Goal: Information Seeking & Learning: Find contact information

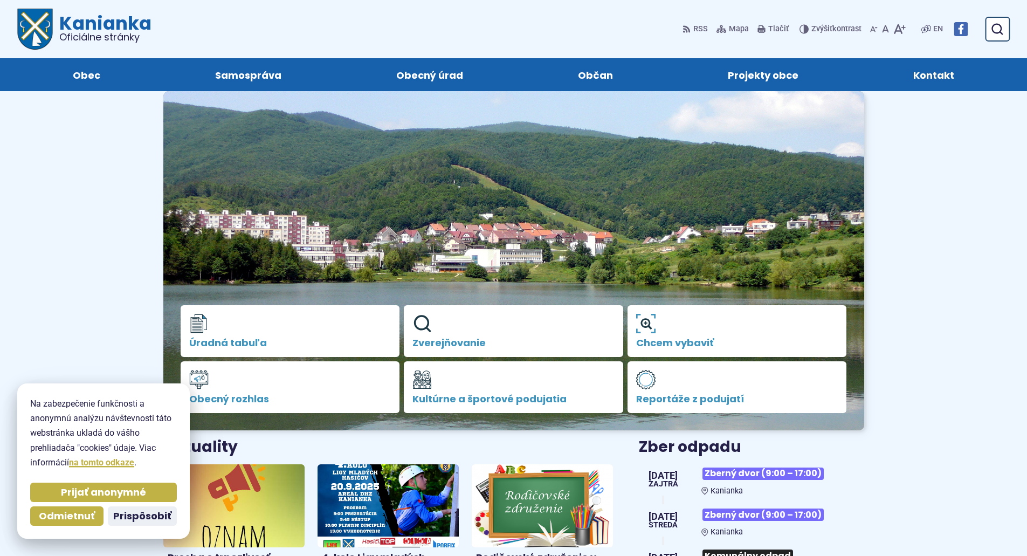
click at [939, 82] on span "Kontakt" at bounding box center [933, 74] width 41 height 33
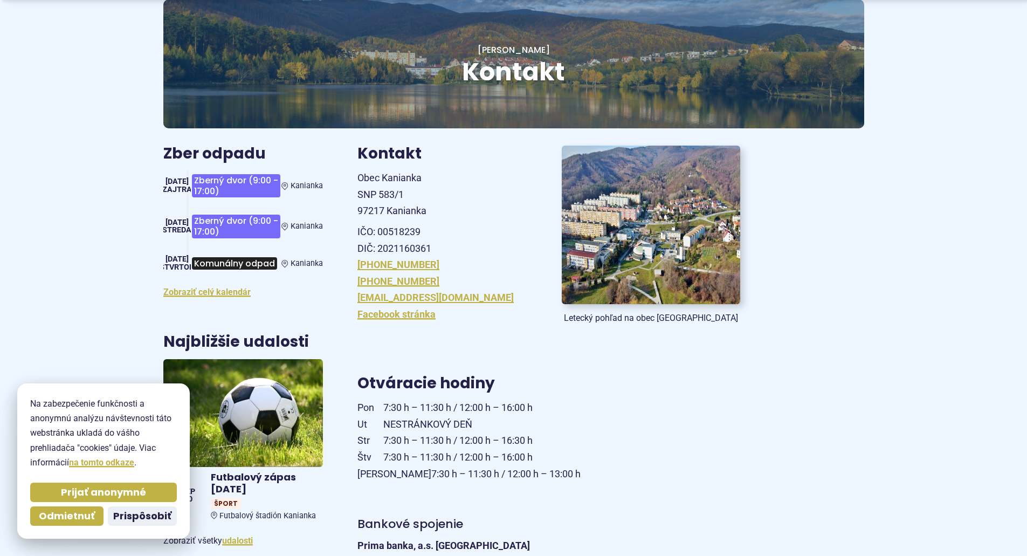
scroll to position [216, 0]
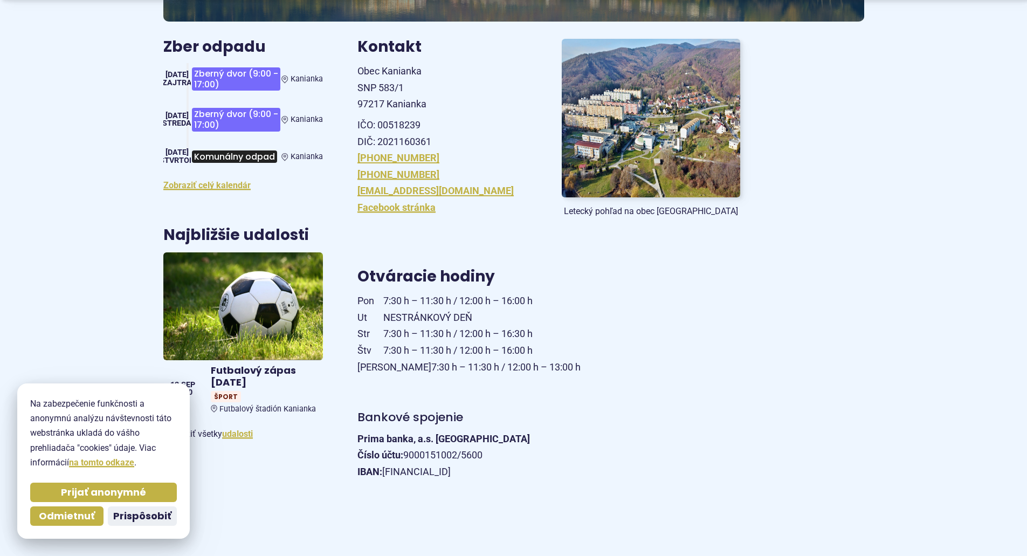
drag, startPoint x: 398, startPoint y: 302, endPoint x: 547, endPoint y: 332, distance: 151.6
click at [547, 332] on p "Pon 7:30 h – 11:30 h / 12:00 h – 16:00 h Ut NESTRÁNKOVÝ DEŇ Str 7:30 h – 11:30 …" at bounding box center [548, 334] width 383 height 82
drag, startPoint x: 507, startPoint y: 362, endPoint x: 575, endPoint y: 373, distance: 68.7
click at [575, 373] on p "Pon 7:30 h – 11:30 h / 12:00 h – 16:00 h Ut NESTRÁNKOVÝ DEŇ Str 7:30 h – 11:30 …" at bounding box center [548, 334] width 383 height 82
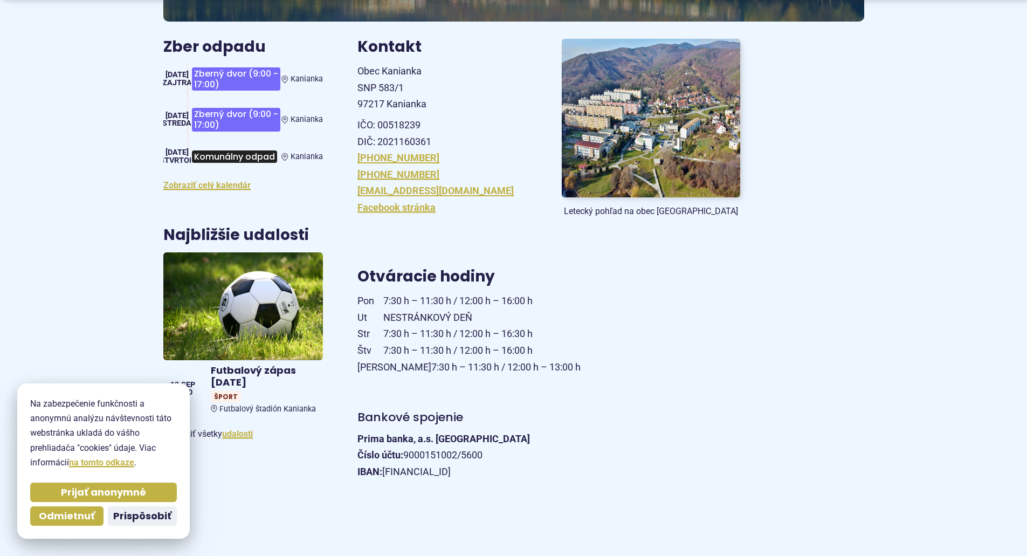
click at [575, 373] on p "Pon 7:30 h – 11:30 h / 12:00 h – 16:00 h Ut NESTRÁNKOVÝ DEŇ Str 7:30 h – 11:30 …" at bounding box center [548, 334] width 383 height 82
drag, startPoint x: 442, startPoint y: 367, endPoint x: 545, endPoint y: 362, distance: 103.1
click at [545, 362] on p "Pon 7:30 h – 11:30 h / 12:00 h – 16:00 h Ut NESTRÁNKOVÝ DEŇ Str 7:30 h – 11:30 …" at bounding box center [548, 334] width 383 height 82
click at [656, 339] on p "Pon 7:30 h – 11:30 h / 12:00 h – 16:00 h Ut NESTRÁNKOVÝ DEŇ Str 7:30 h – 11:30 …" at bounding box center [548, 334] width 383 height 82
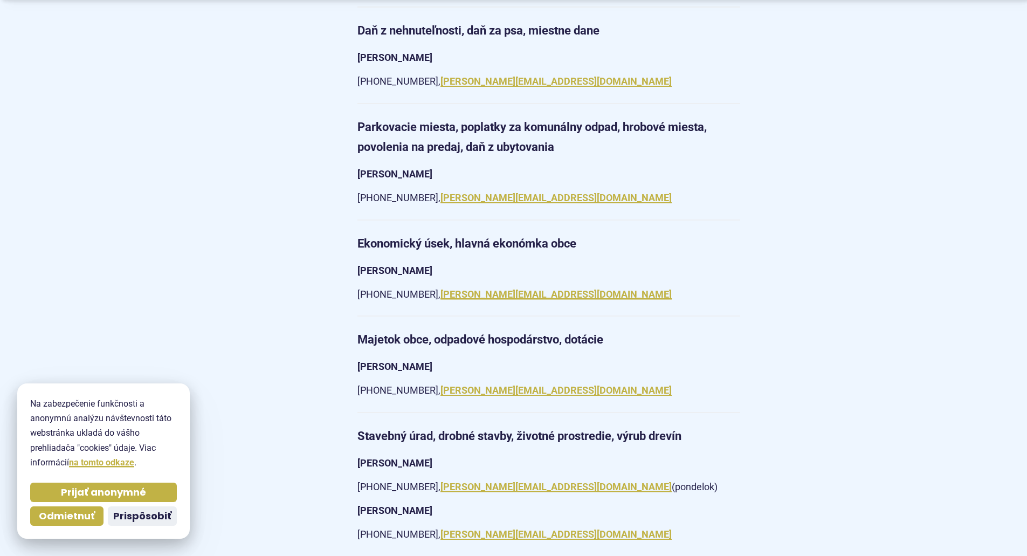
scroll to position [1456, 0]
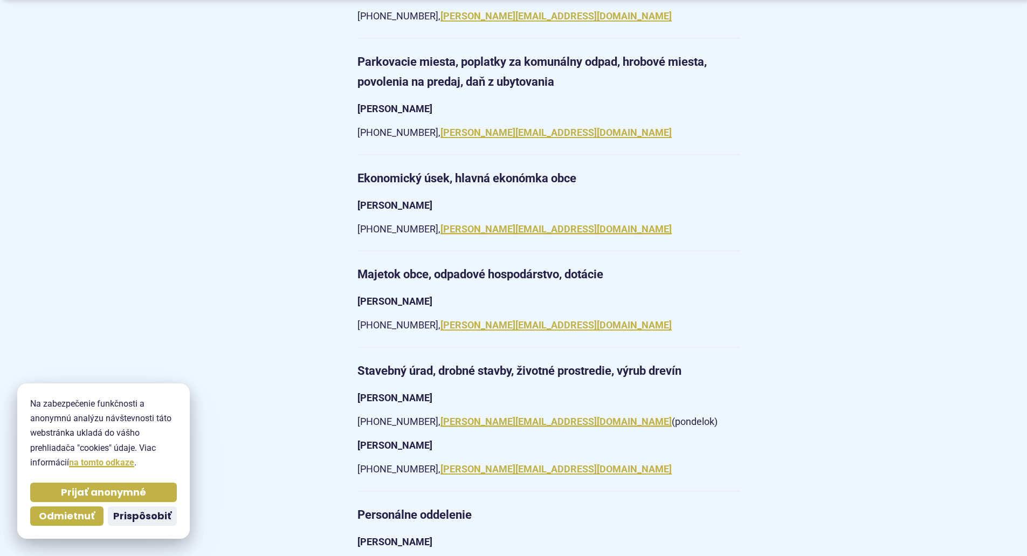
drag, startPoint x: 625, startPoint y: 401, endPoint x: 343, endPoint y: 378, distance: 282.4
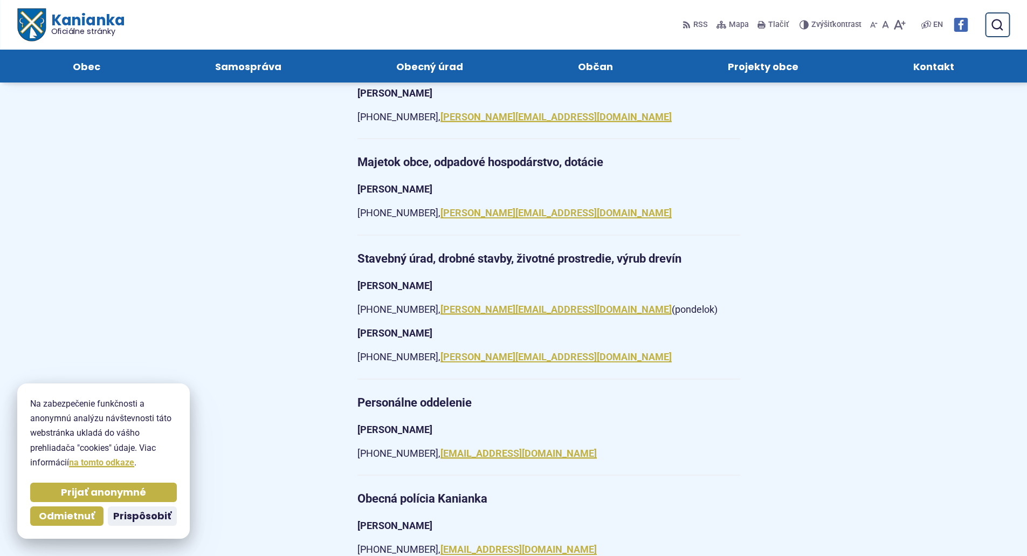
scroll to position [1564, 0]
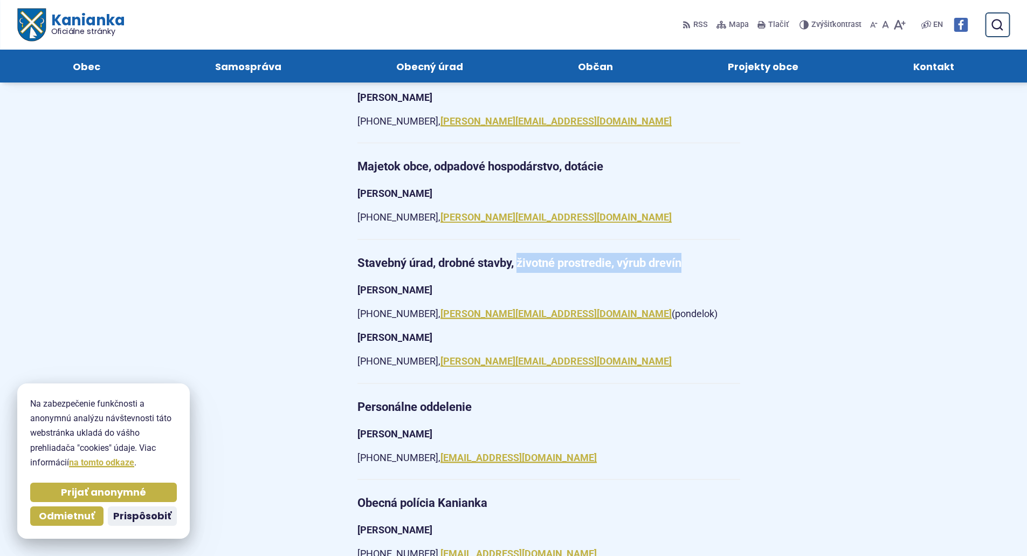
drag, startPoint x: 687, startPoint y: 243, endPoint x: 388, endPoint y: 249, distance: 299.8
click at [510, 253] on p "Stavebný úrad, drobné stavby, životné prostredie, výrub drevín" at bounding box center [548, 263] width 383 height 20
click at [382, 256] on strong "Stavebný úrad, drobné stavby, životné prostredie, výrub drevín" at bounding box center [519, 262] width 324 height 13
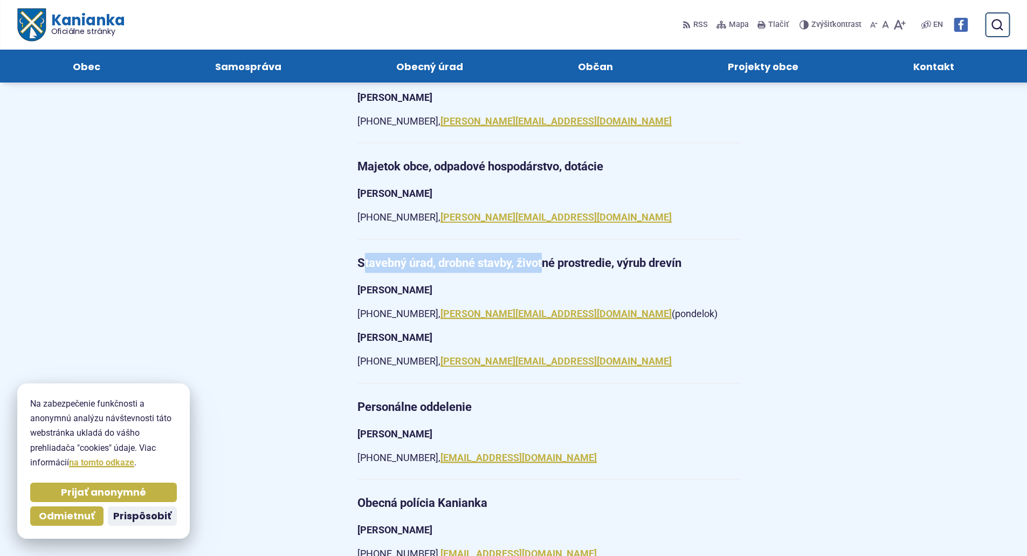
drag, startPoint x: 363, startPoint y: 237, endPoint x: 543, endPoint y: 244, distance: 180.8
click at [543, 253] on p "Stavebný úrad, drobné stavby, životné prostredie, výrub drevín" at bounding box center [548, 263] width 383 height 20
click at [664, 282] on p "Ing. Renáta Kotríková" at bounding box center [548, 290] width 383 height 17
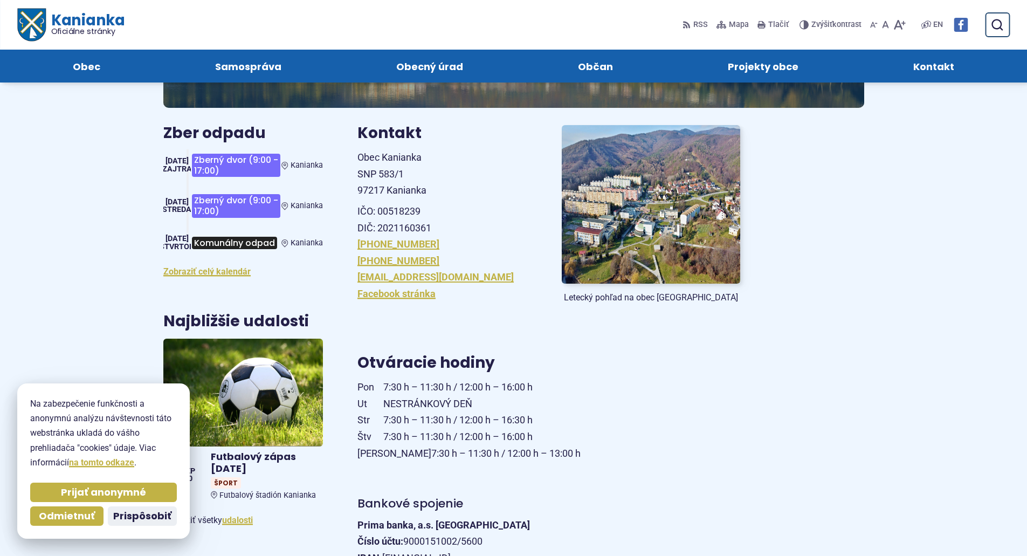
scroll to position [0, 0]
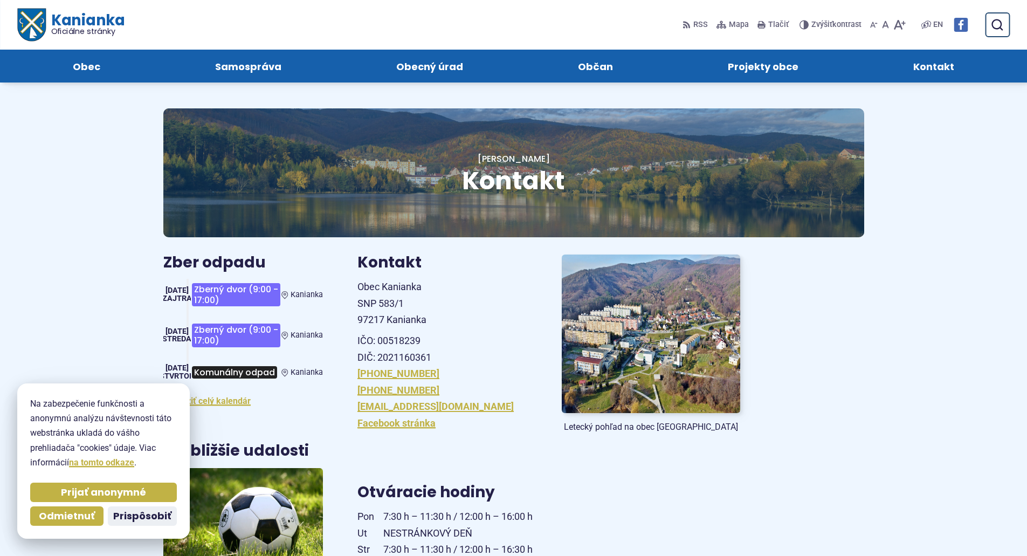
click at [71, 20] on span "Kanianka Oficiálne stránky" at bounding box center [84, 24] width 79 height 23
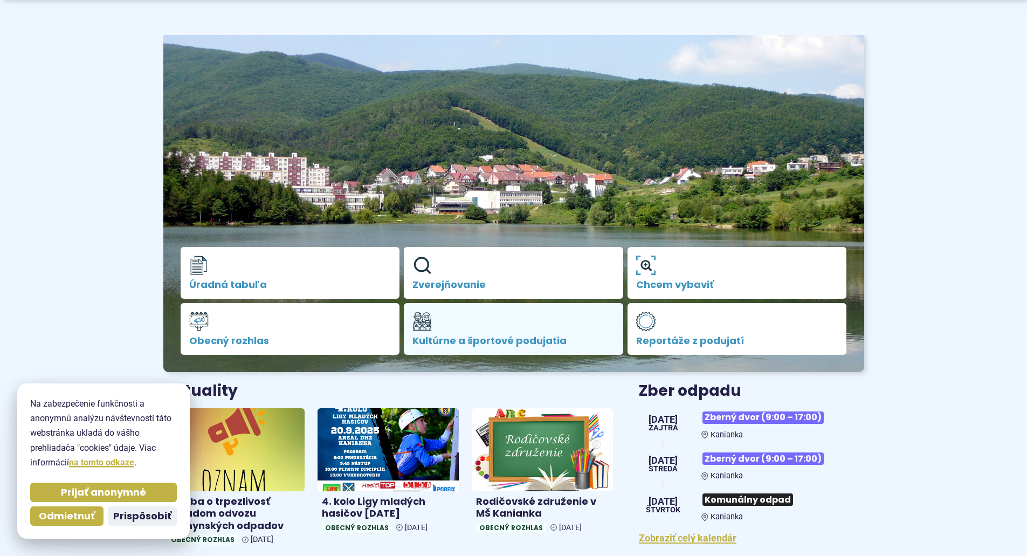
scroll to position [216, 0]
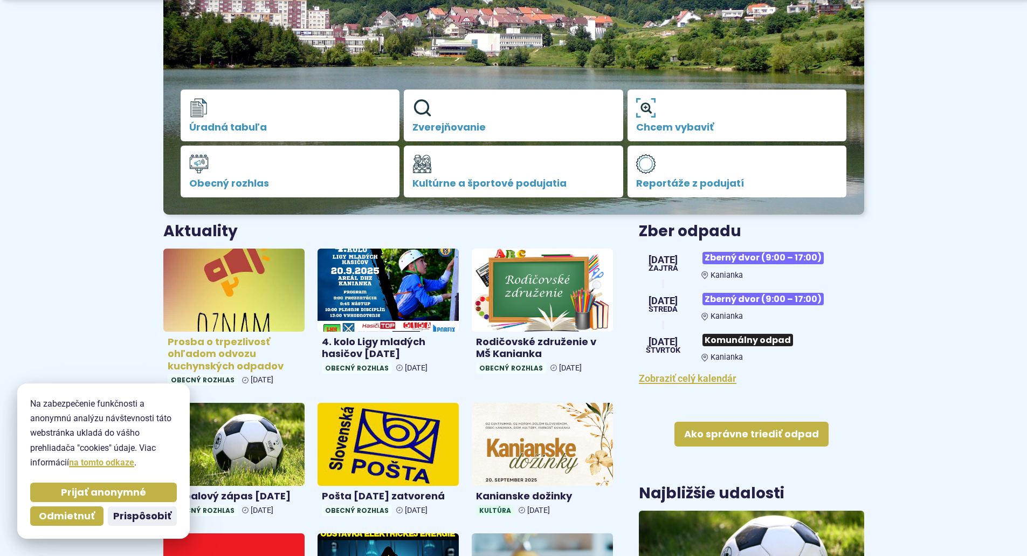
click at [243, 342] on h4 "Prosba o trpezlivosť ohľadom odvozu kuchynských odpadov" at bounding box center [234, 354] width 133 height 37
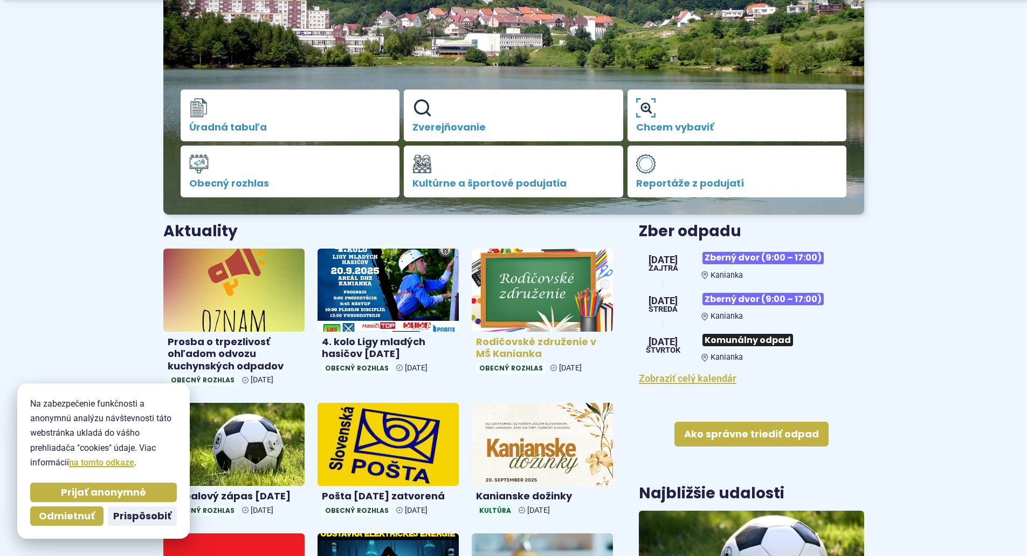
scroll to position [270, 0]
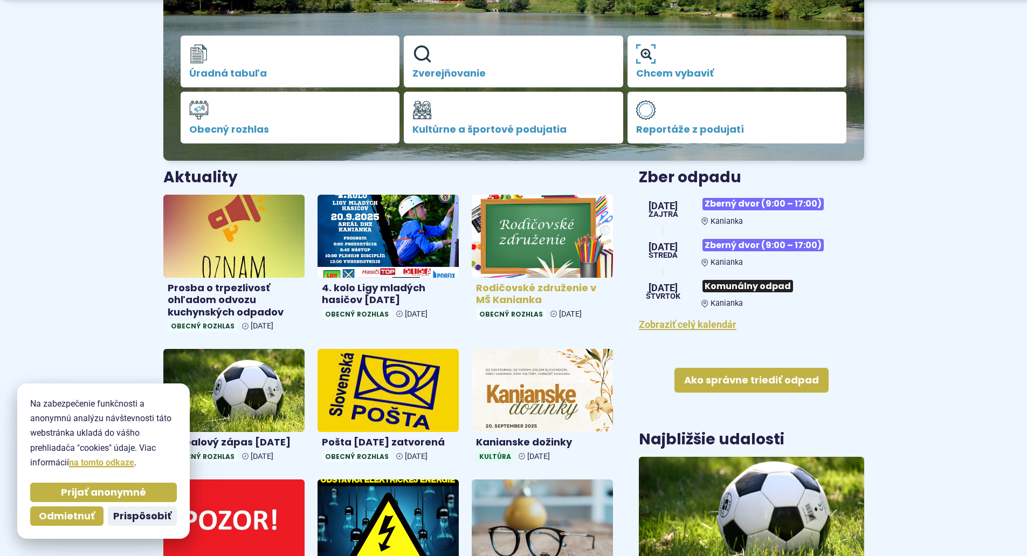
click at [529, 242] on img at bounding box center [542, 235] width 163 height 95
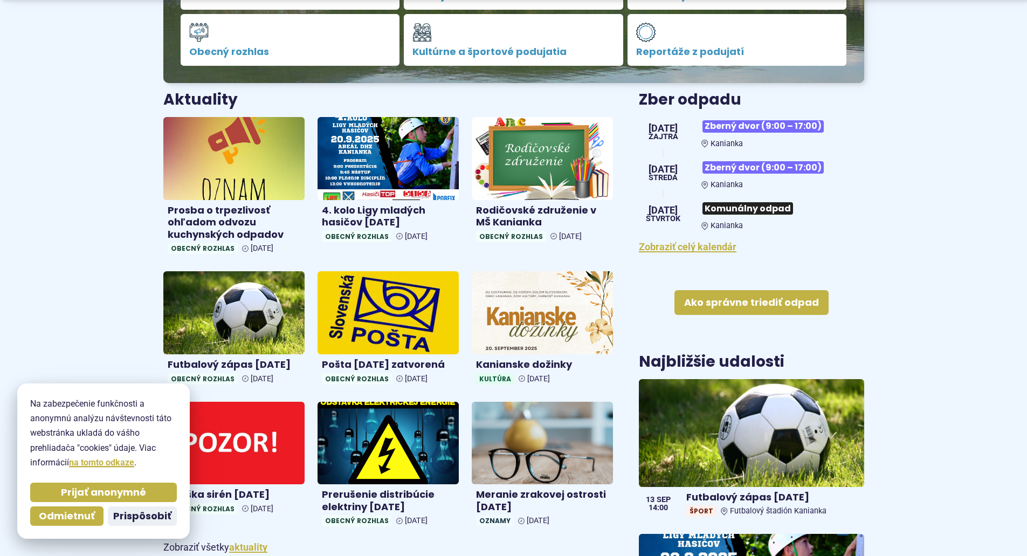
scroll to position [485, 0]
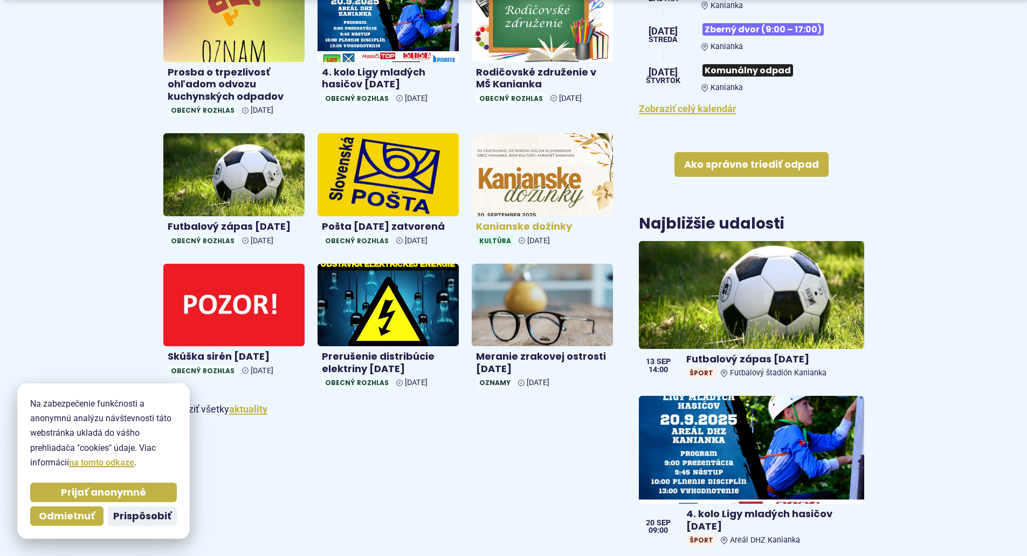
click at [553, 192] on img at bounding box center [542, 174] width 163 height 95
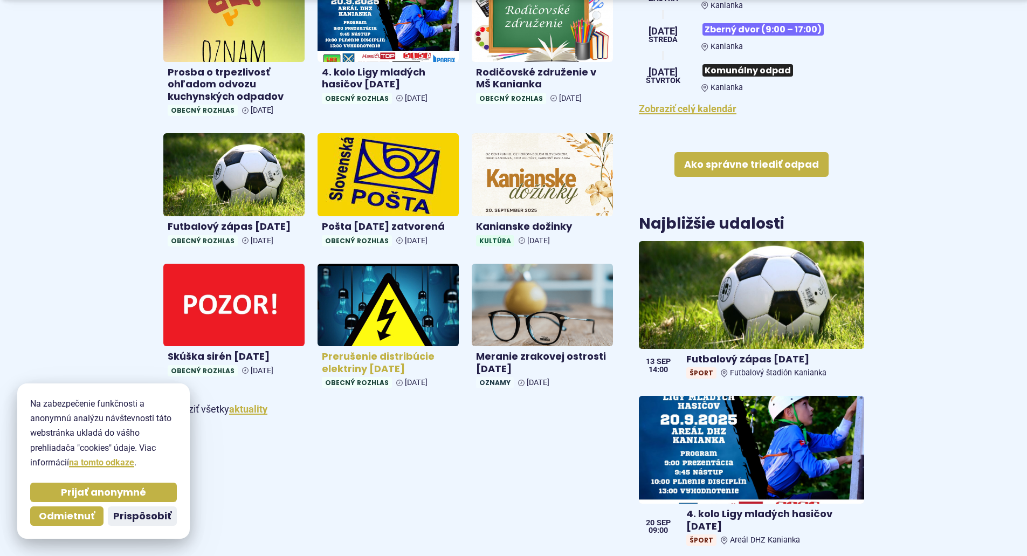
click at [400, 311] on img at bounding box center [388, 304] width 163 height 95
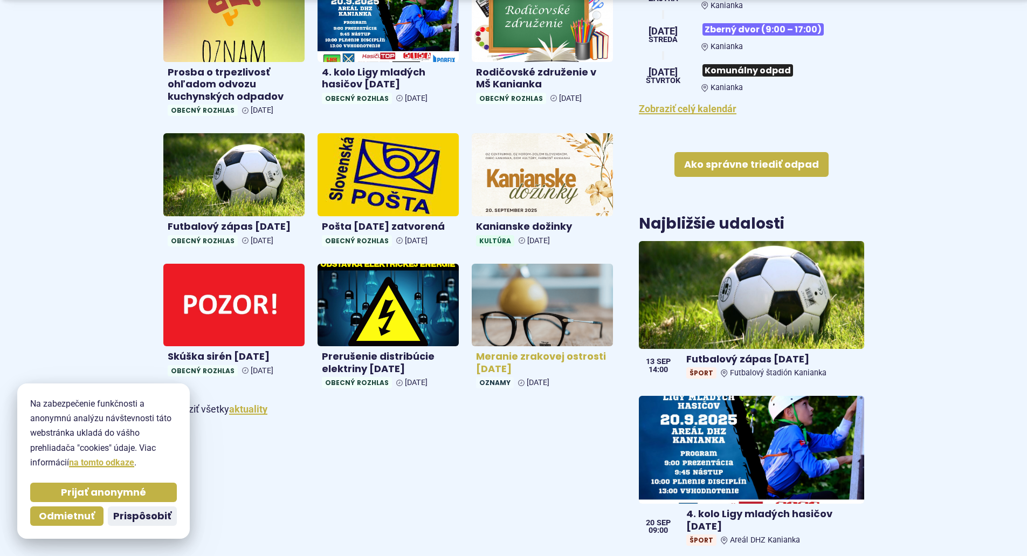
click at [559, 310] on img at bounding box center [542, 304] width 163 height 95
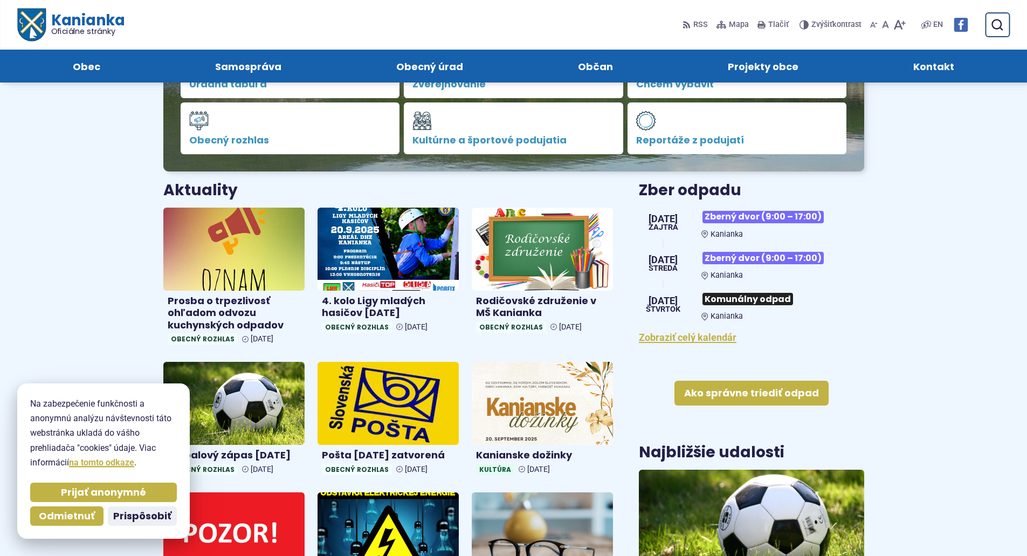
scroll to position [0, 0]
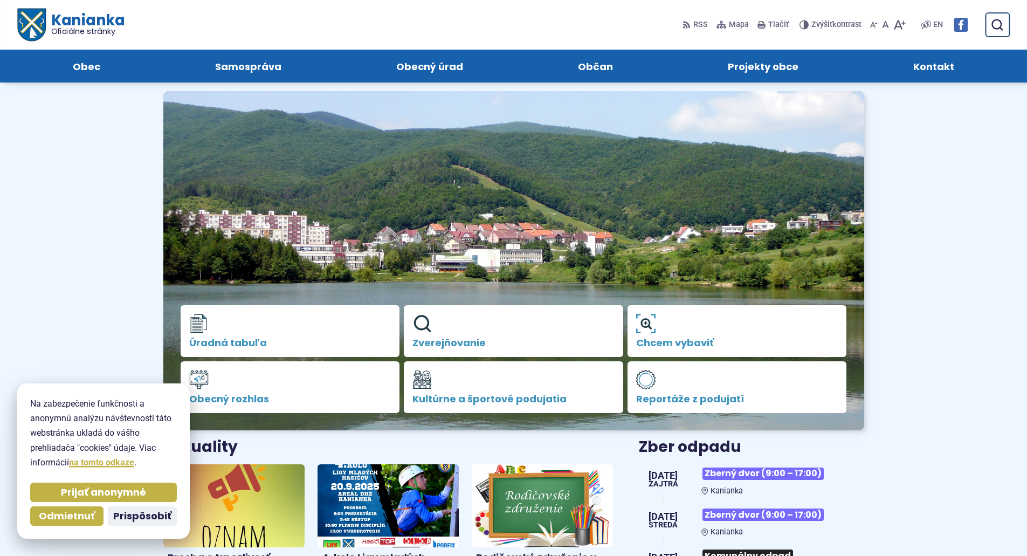
click at [81, 25] on h1 "Kanianka Oficiálne stránky" at bounding box center [84, 24] width 79 height 23
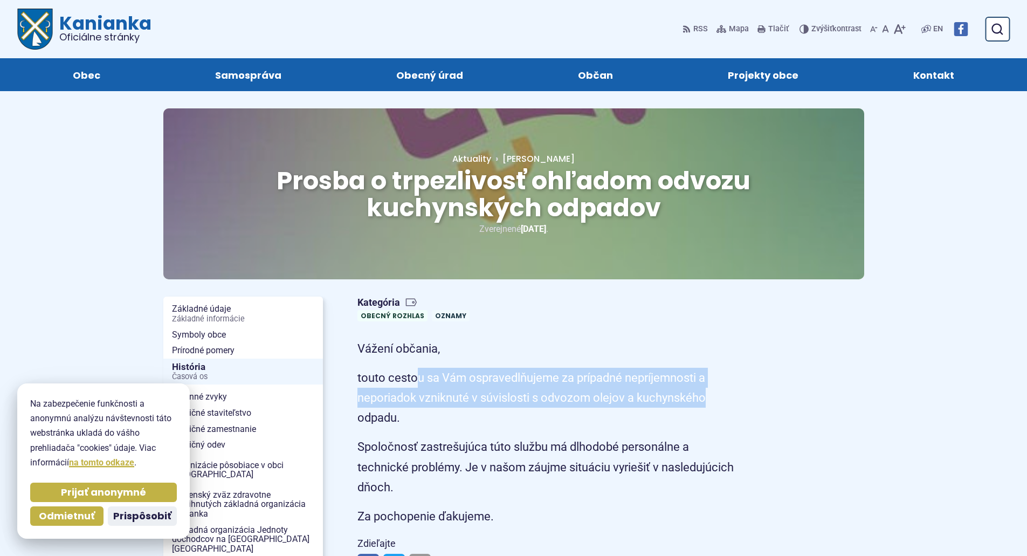
drag, startPoint x: 418, startPoint y: 374, endPoint x: 722, endPoint y: 406, distance: 305.3
click at [722, 406] on p "touto cestou sa Vám ospravedlňujeme za prípadné nepríjemnosti a neporiadok vzni…" at bounding box center [548, 398] width 383 height 60
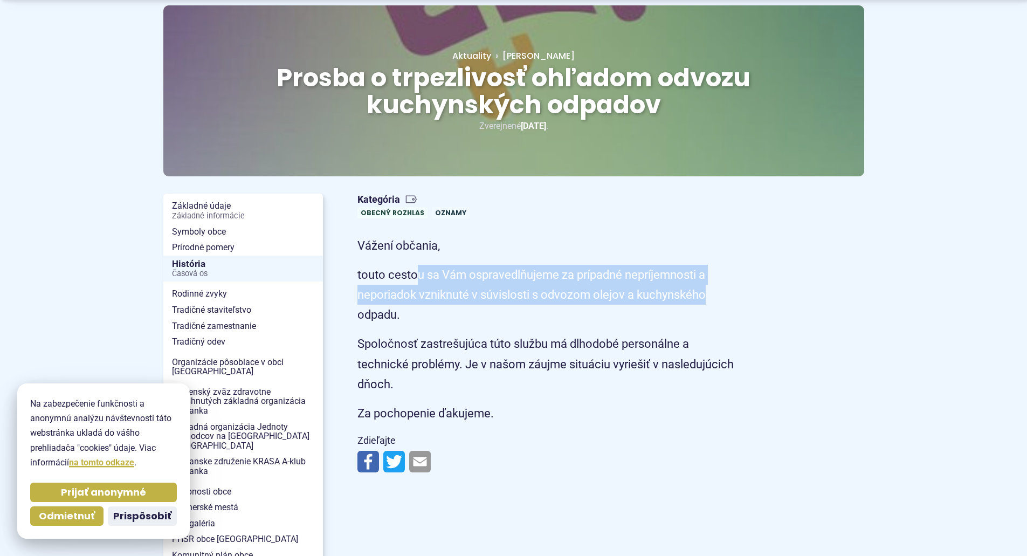
scroll to position [108, 0]
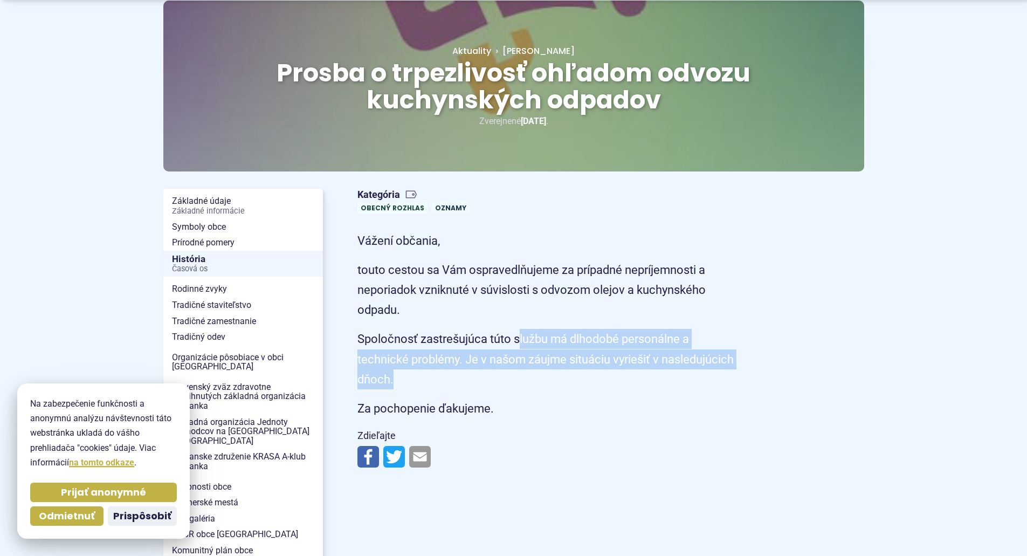
drag, startPoint x: 521, startPoint y: 342, endPoint x: 702, endPoint y: 379, distance: 184.8
click at [702, 379] on p "Spoločnosť zastrešujúca túto službu má dlhodobé personálne a technické problémy…" at bounding box center [548, 359] width 383 height 60
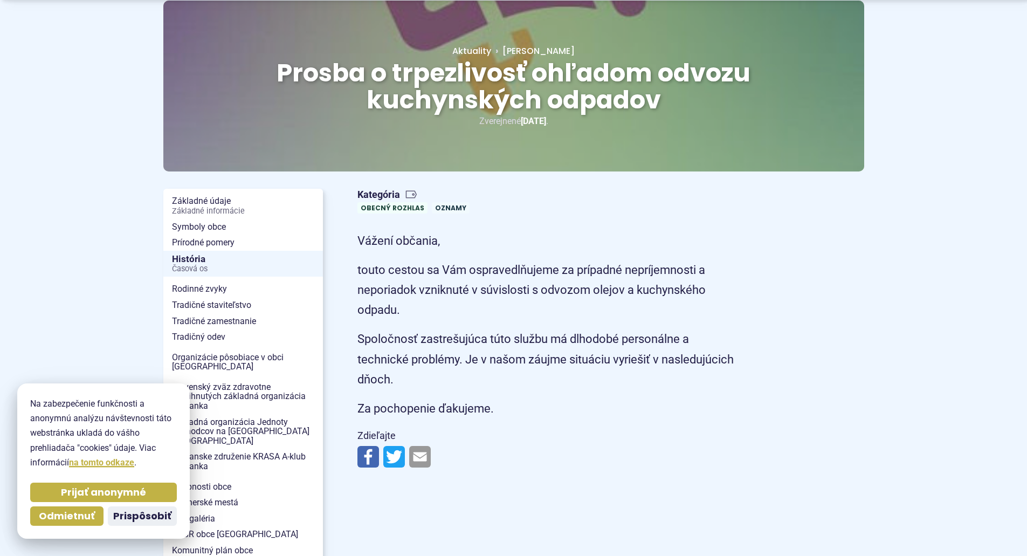
click at [609, 437] on p "Zdieľajte" at bounding box center [548, 436] width 383 height 17
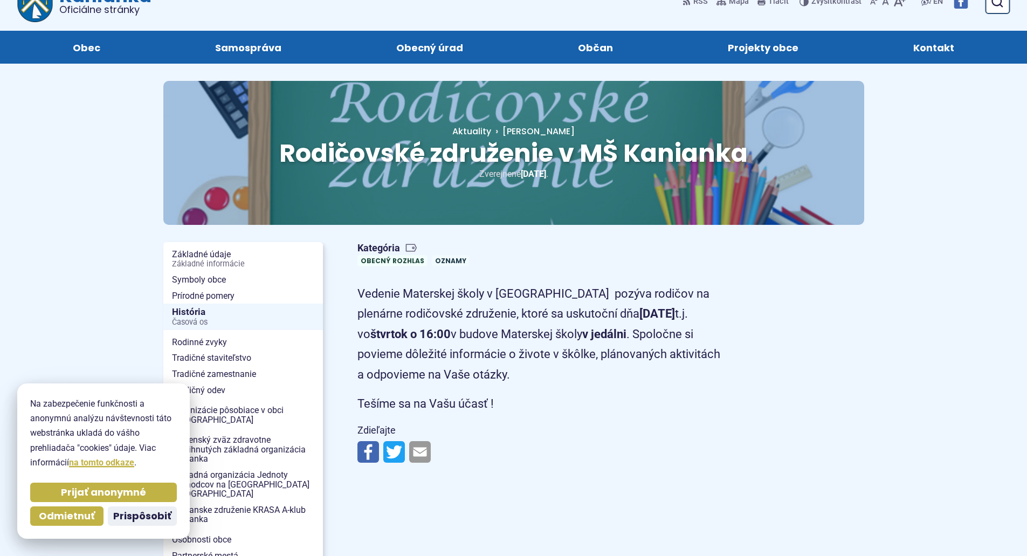
scroll to position [54, 0]
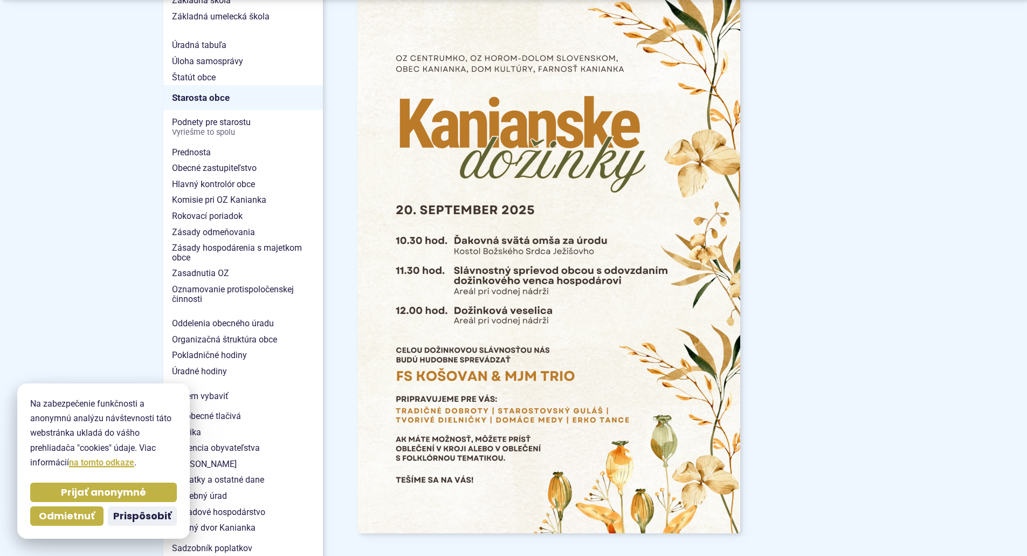
scroll to position [1024, 0]
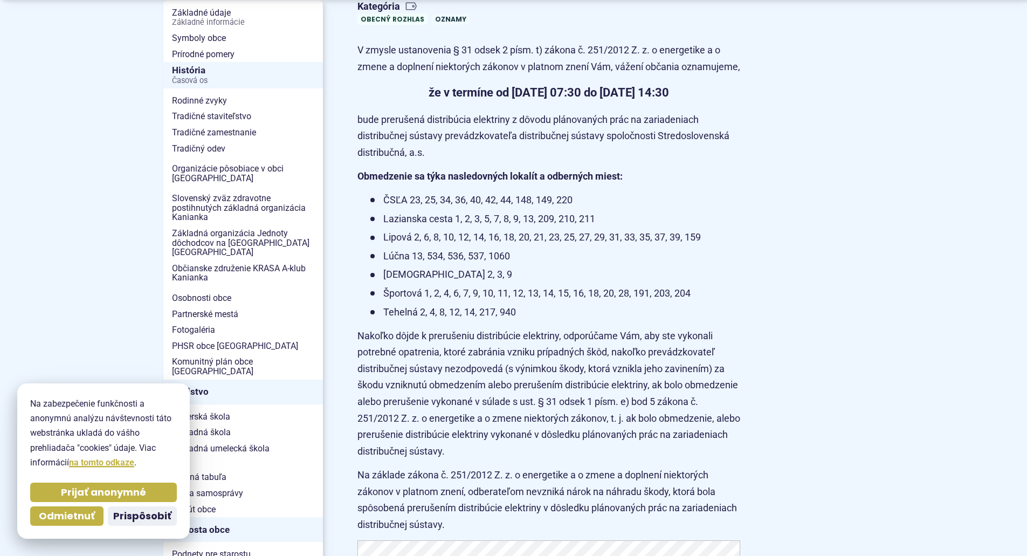
scroll to position [270, 0]
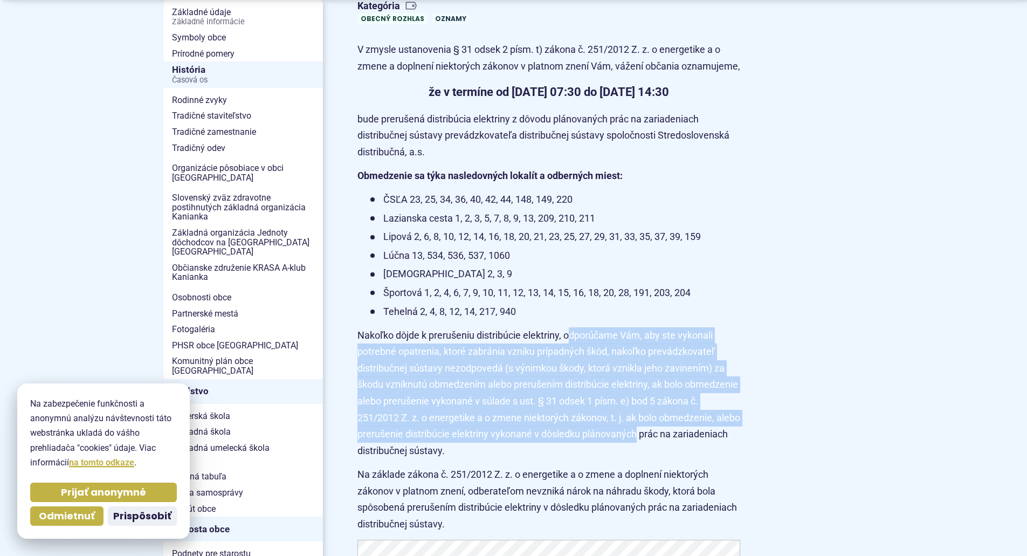
drag, startPoint x: 579, startPoint y: 348, endPoint x: 753, endPoint y: 456, distance: 204.4
click at [753, 456] on article "Kategória Obecný rozhlas Oznamy V zmysle ustanovenia § 31 odsek 2 písm. t) záko…" at bounding box center [610, 491] width 541 height 990
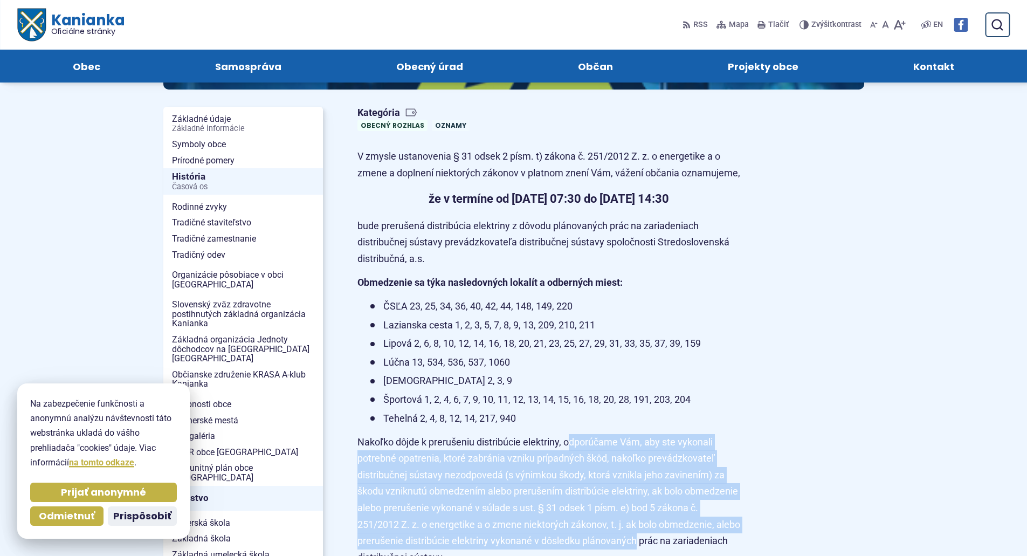
scroll to position [162, 0]
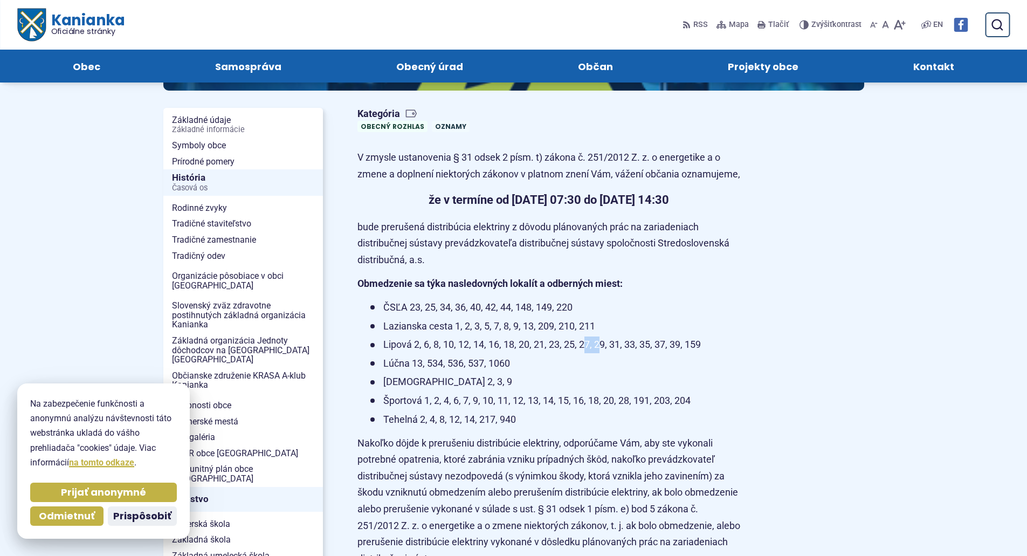
drag, startPoint x: 584, startPoint y: 362, endPoint x: 603, endPoint y: 362, distance: 18.9
click at [603, 353] on li "Lipová 2, 6, 8, 10, 12, 14, 16, 18, 20, 21, 23, 25, 27, 29, 31, 33, 35, 37, 39,…" at bounding box center [555, 344] width 370 height 17
click at [672, 316] on li "ČSĽA 23, 25, 34, 36, 40, 42, 44, 148, 149, 220" at bounding box center [555, 307] width 370 height 17
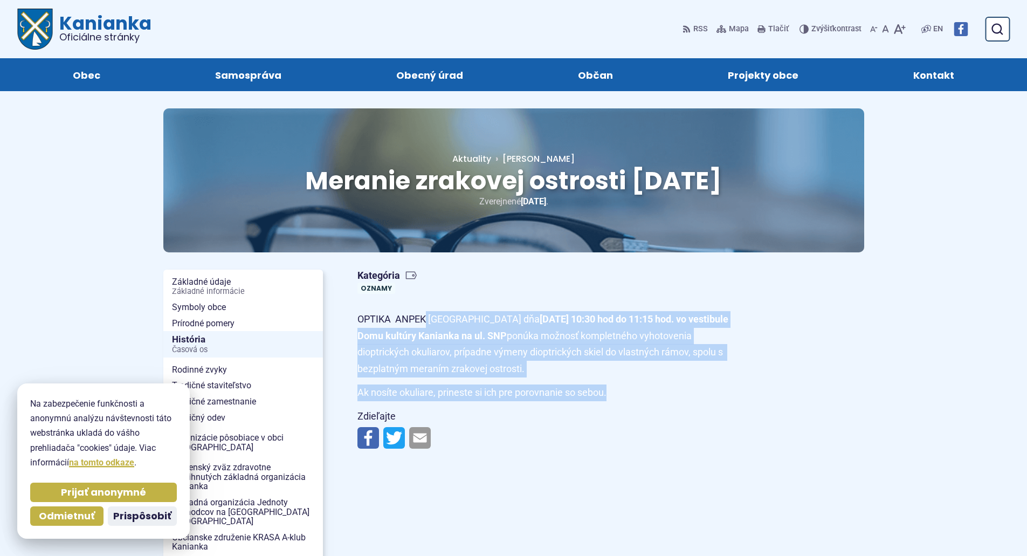
drag, startPoint x: 425, startPoint y: 327, endPoint x: 635, endPoint y: 401, distance: 222.4
click at [635, 401] on article "Kategória Oznamy OPTIKA ANPEK [GEOGRAPHIC_DATA] dňa [DATE] 10:30 hod do 11:15 h…" at bounding box center [610, 359] width 541 height 189
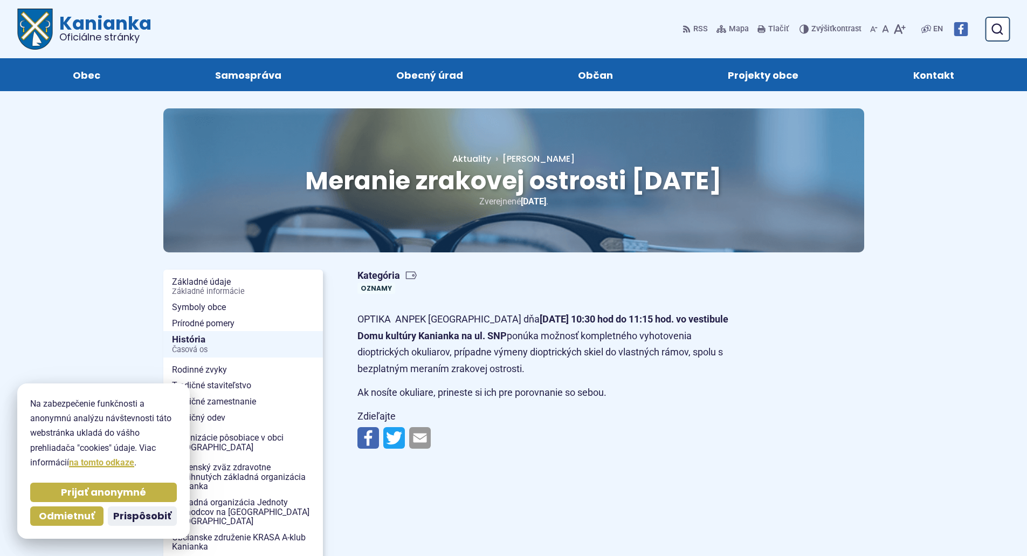
click at [636, 403] on article "Kategória Oznamy OPTIKA ANPEK [GEOGRAPHIC_DATA] dňa [DATE] 10:30 hod do 11:15 h…" at bounding box center [610, 359] width 541 height 189
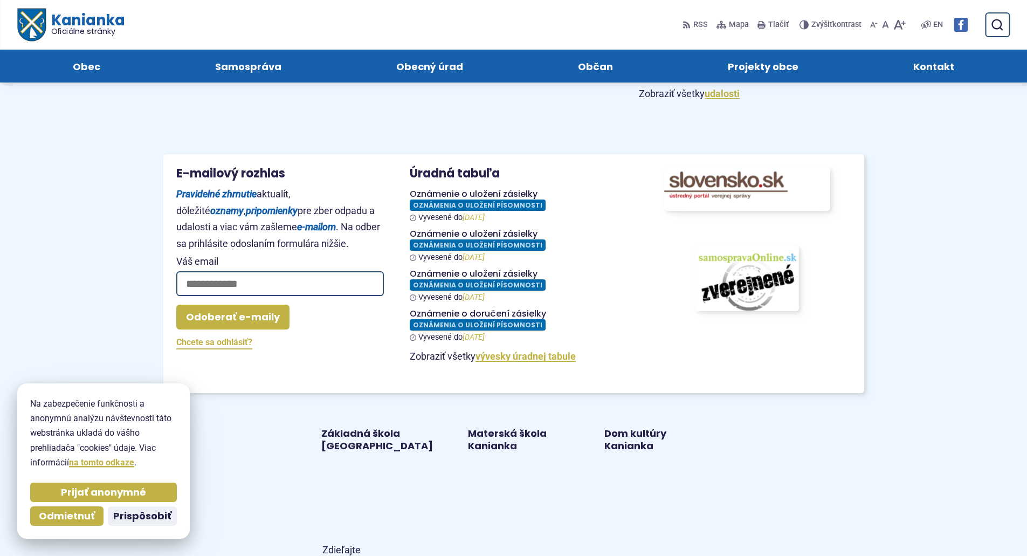
scroll to position [755, 0]
